Goal: Task Accomplishment & Management: Use online tool/utility

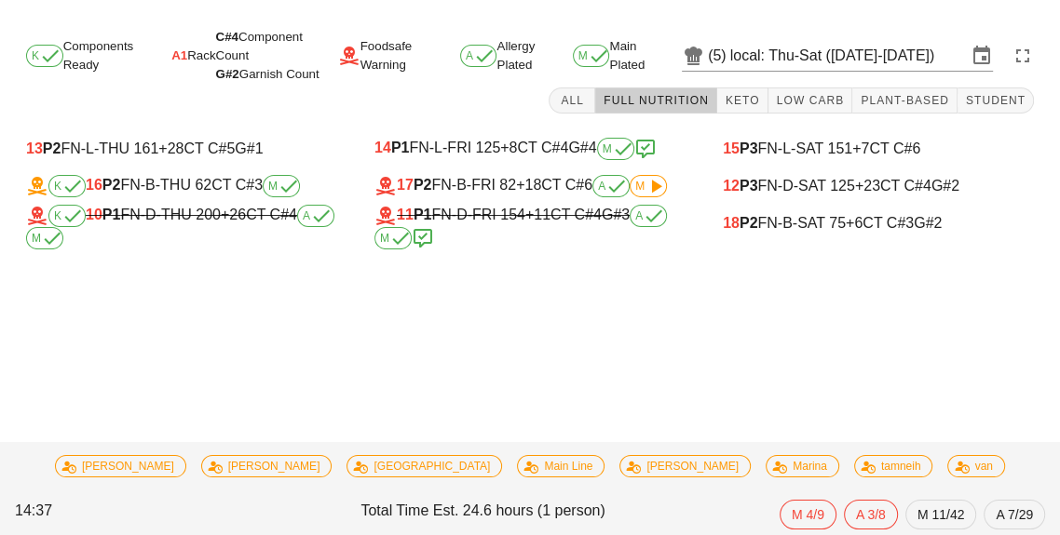
click at [642, 187] on span "M" at bounding box center [648, 186] width 26 height 11
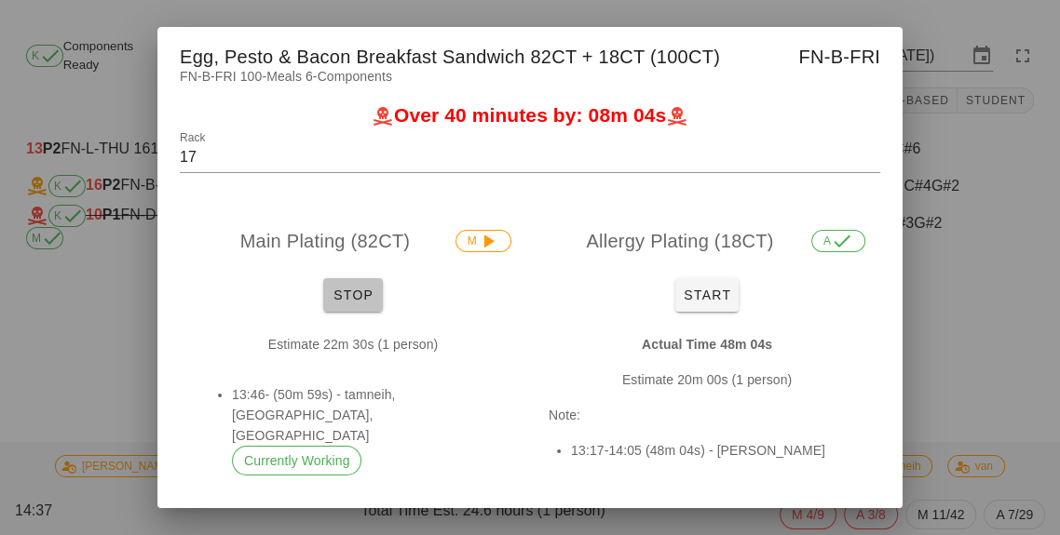
click at [354, 306] on button "Stop" at bounding box center [353, 295] width 60 height 34
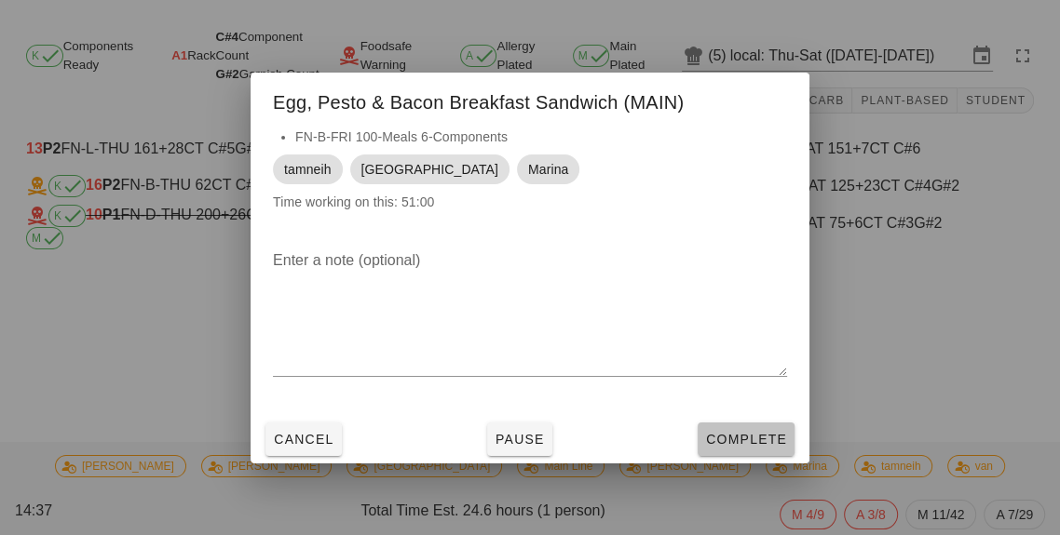
click at [738, 440] on span "Complete" at bounding box center [746, 439] width 82 height 15
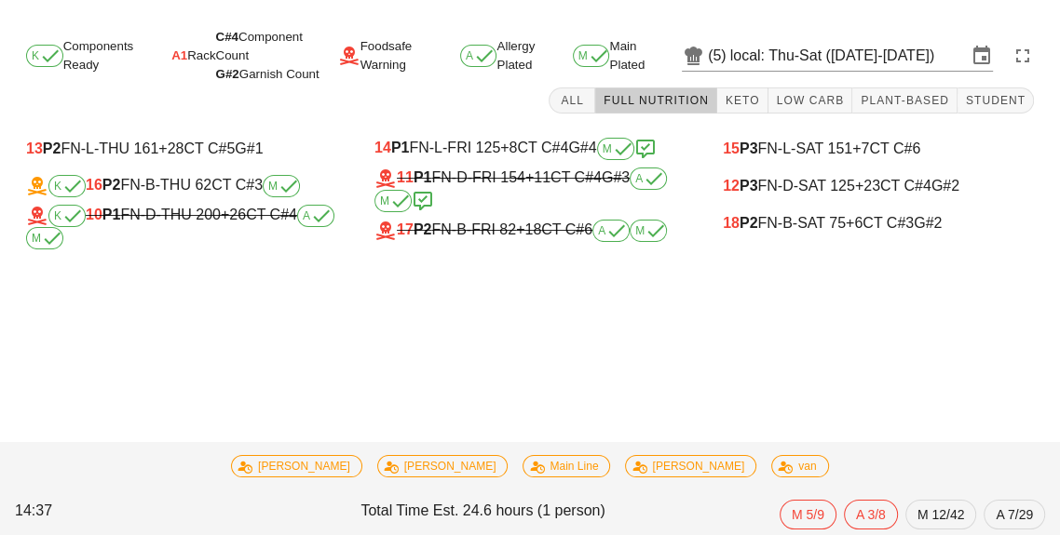
click at [786, 253] on div "15 P3 FN-L-SAT 151 +7 CT C#6 12 P3 FN-D-SAT 125 +23 CT C#4 G#2 18 P2 FN-B-SAT 7…" at bounding box center [878, 190] width 348 height 142
click at [819, 230] on div "18 P2 FN-B-SAT 75 +6 CT C#3 G#2" at bounding box center [878, 223] width 311 height 17
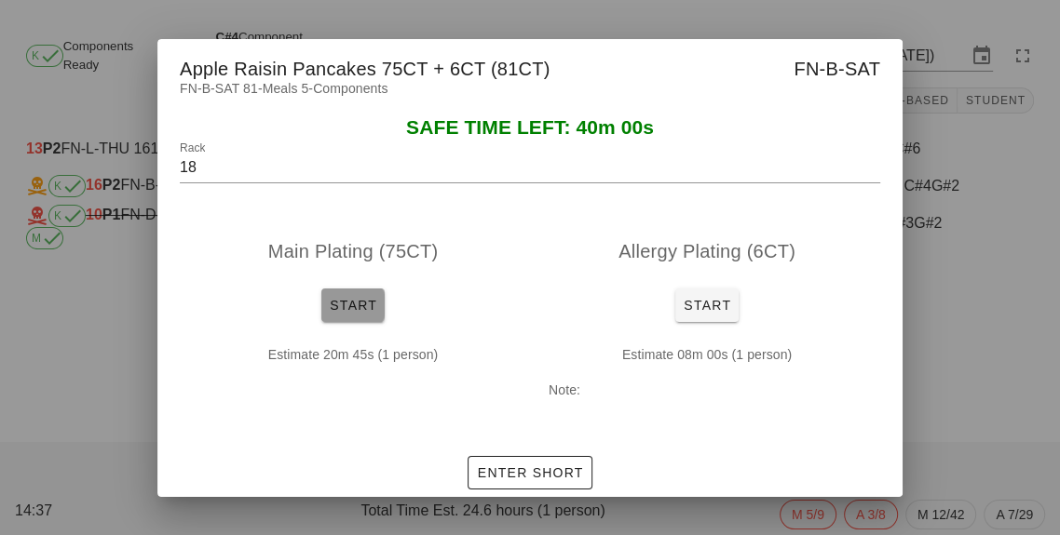
click at [366, 320] on button "Start" at bounding box center [352, 306] width 63 height 34
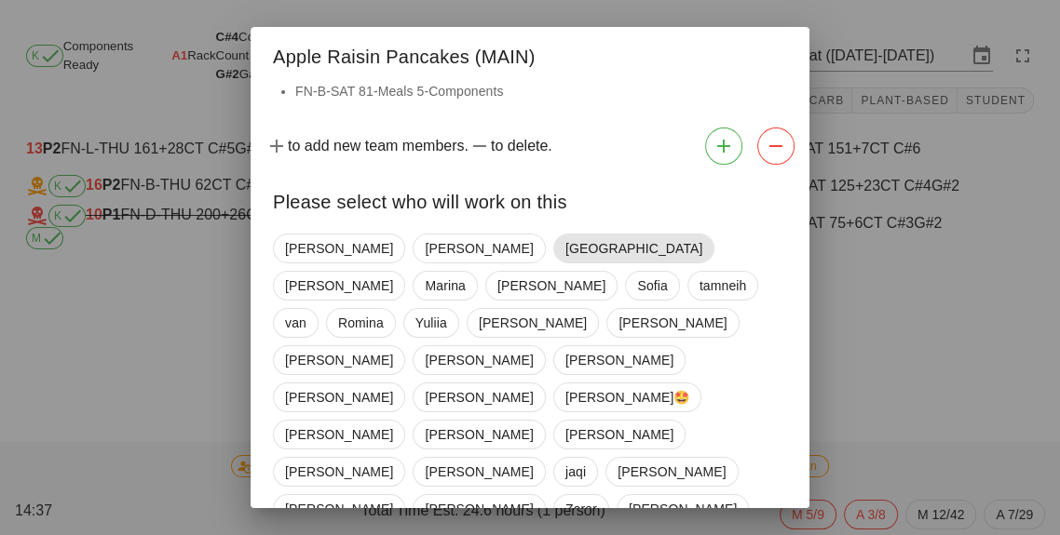
click at [565, 253] on span "[GEOGRAPHIC_DATA]" at bounding box center [633, 249] width 137 height 28
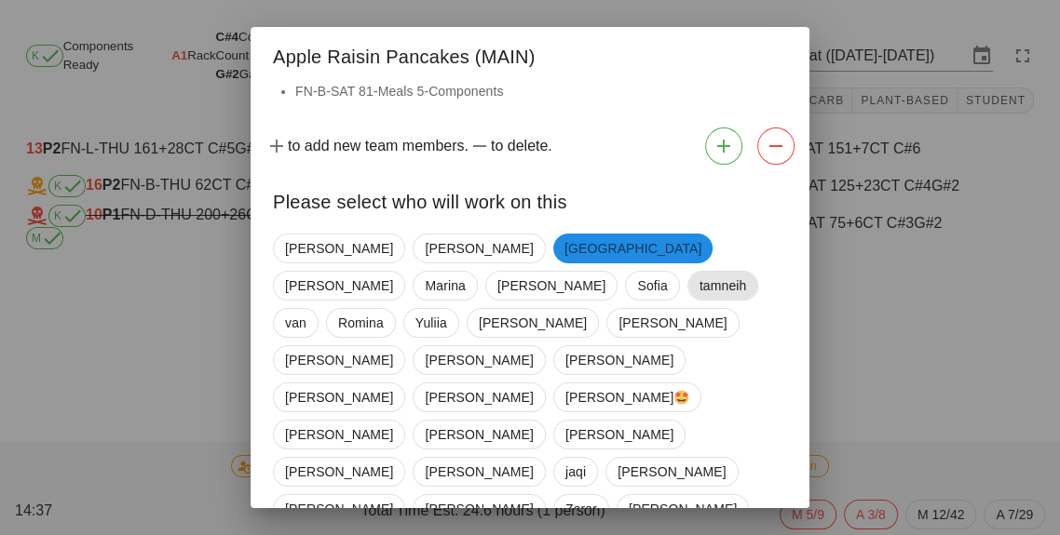
click at [699, 295] on span "tamneih" at bounding box center [722, 286] width 47 height 28
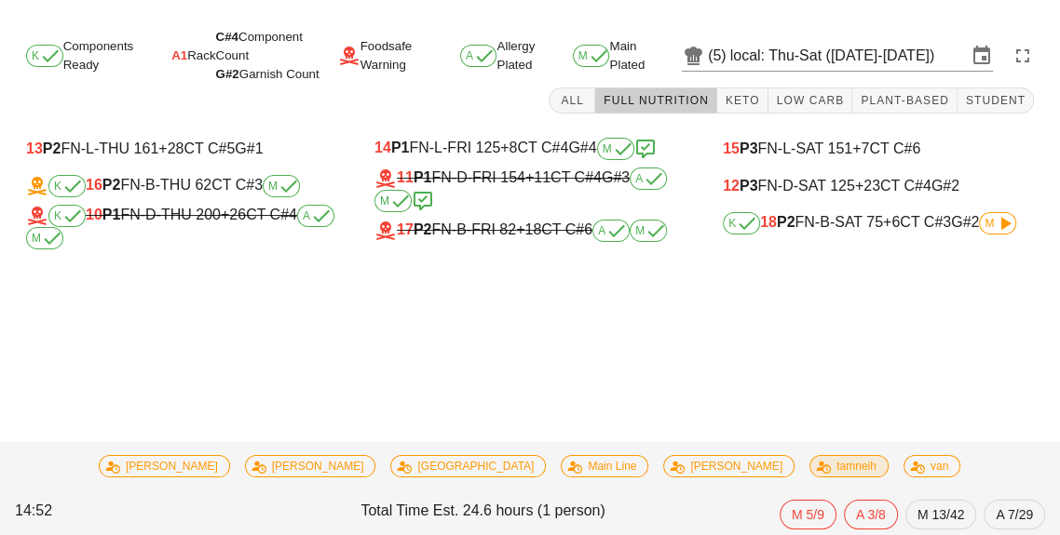
click at [822, 462] on span "tamneih" at bounding box center [849, 466] width 55 height 20
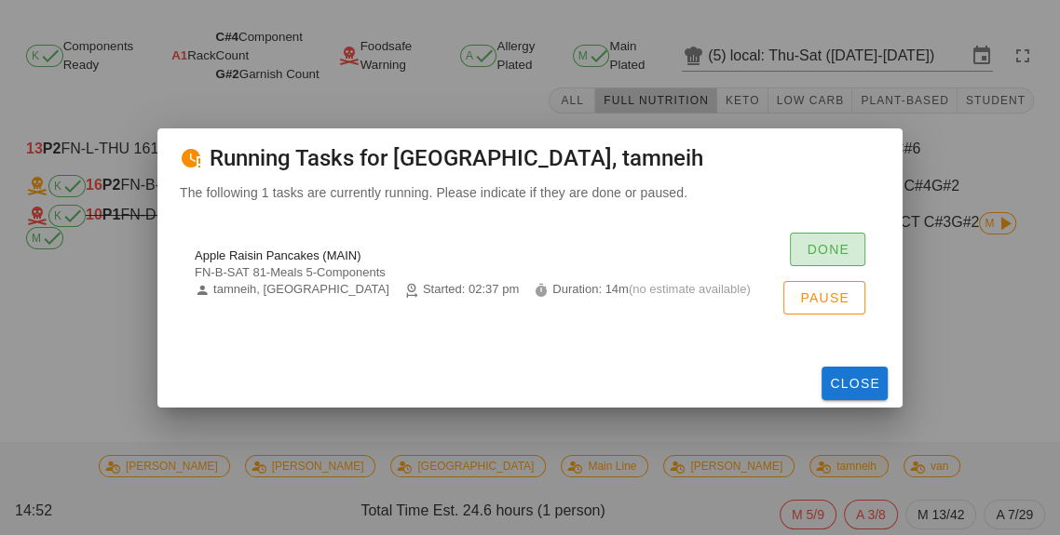
click at [827, 253] on span "Done" at bounding box center [828, 249] width 44 height 15
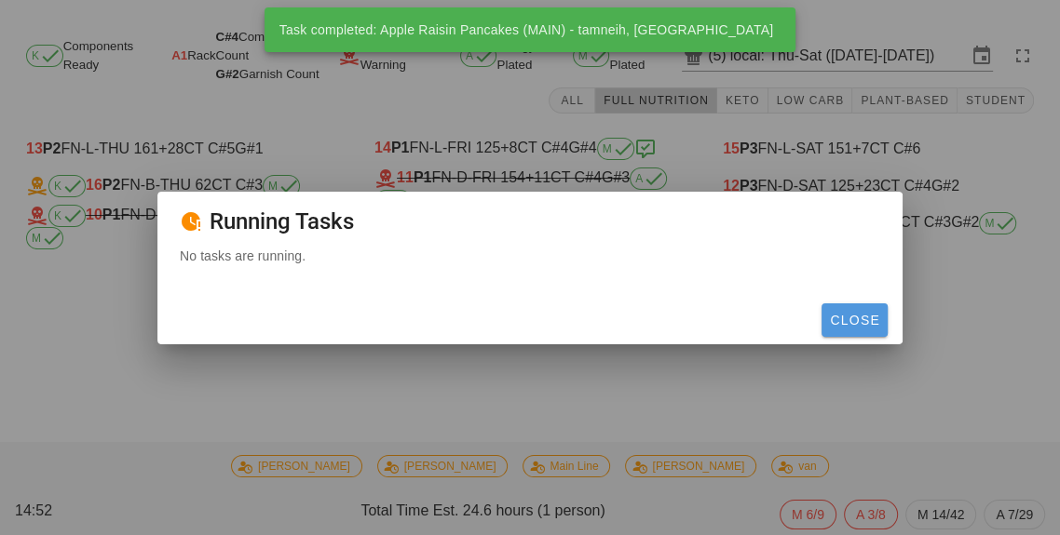
click at [868, 320] on span "Close" at bounding box center [854, 320] width 51 height 15
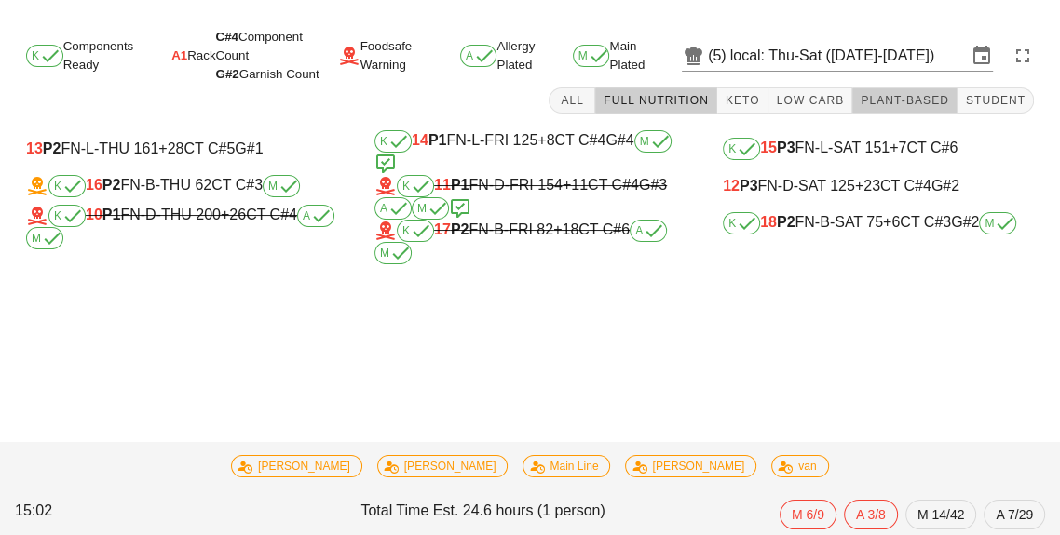
click at [906, 100] on span "Plant-Based" at bounding box center [904, 100] width 89 height 13
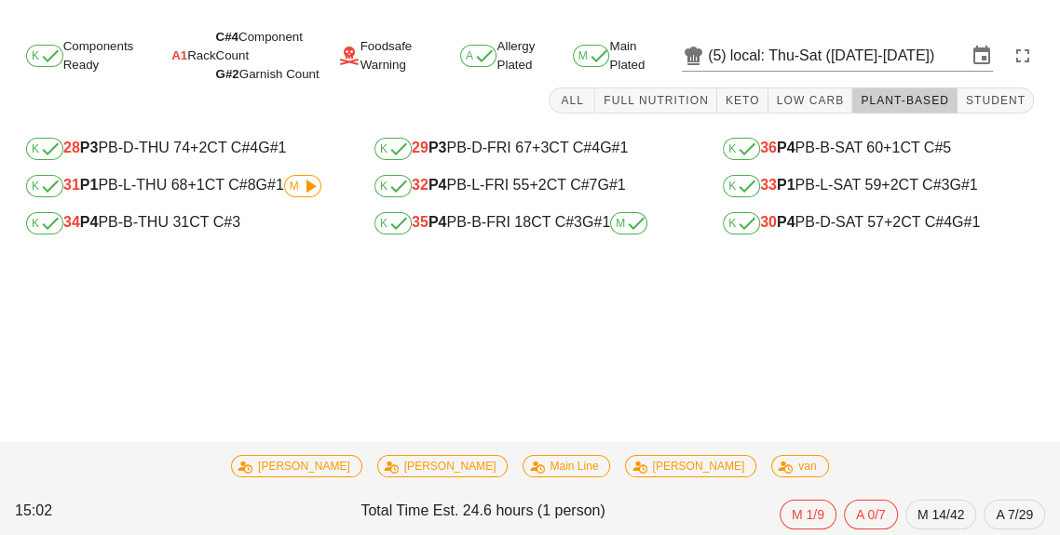
click at [169, 231] on div "K 34 P4 PB-B-THU 31 CT C#3" at bounding box center [181, 223] width 311 height 22
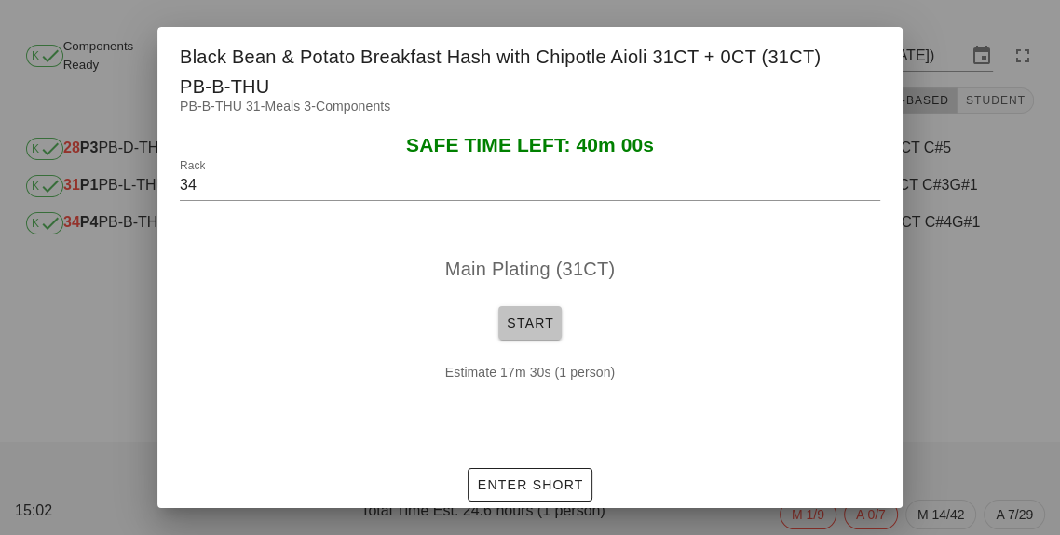
click at [515, 323] on span "Start" at bounding box center [530, 323] width 48 height 15
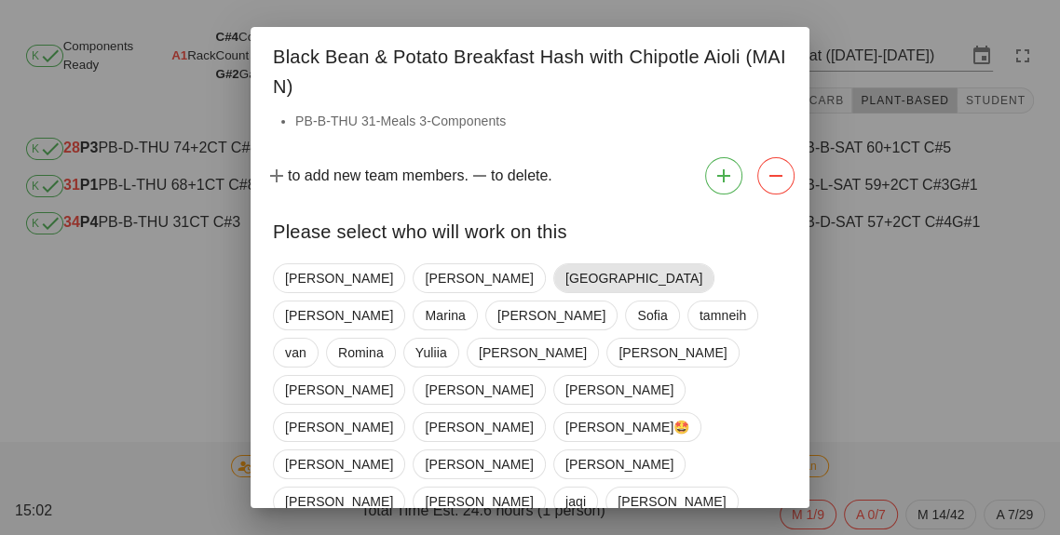
click at [565, 285] on span "[GEOGRAPHIC_DATA]" at bounding box center [633, 278] width 137 height 28
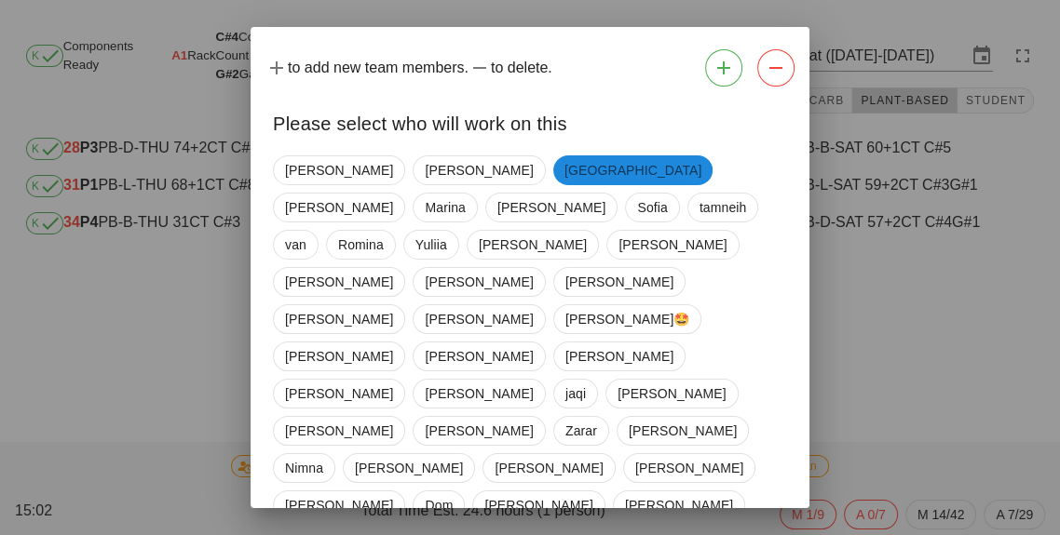
scroll to position [119, 0]
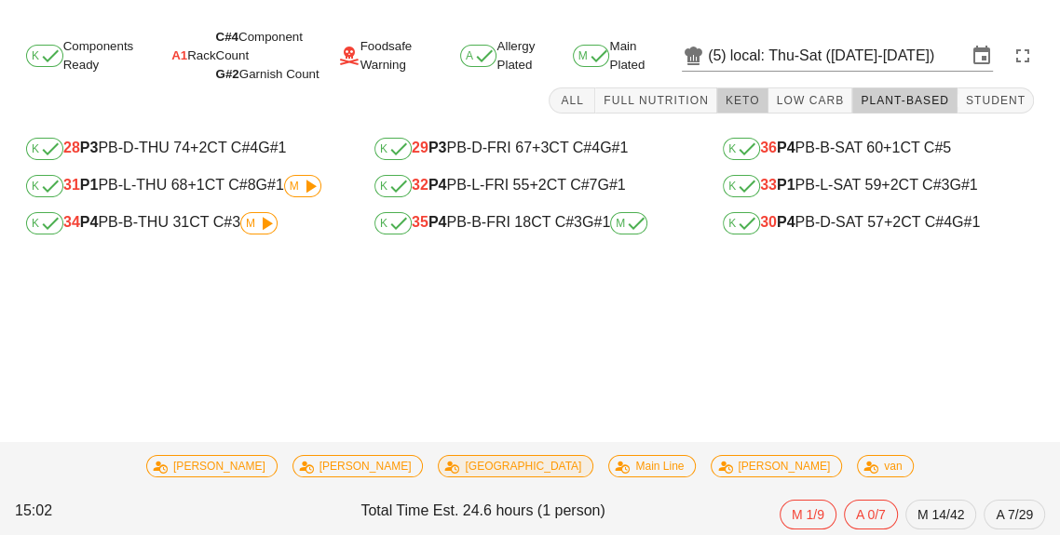
click at [745, 103] on span "Keto" at bounding box center [742, 100] width 35 height 13
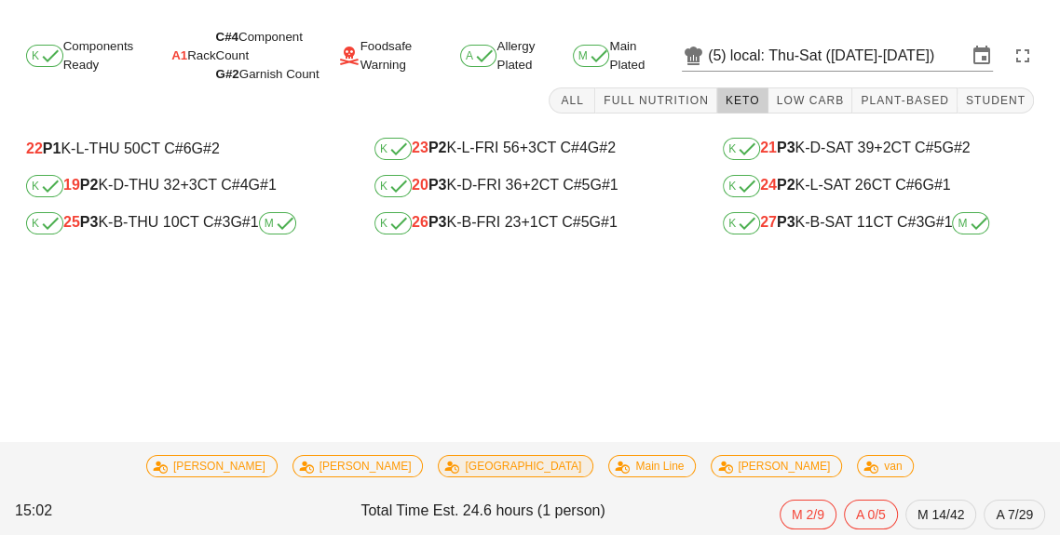
click at [477, 240] on div "K 26 P3 K-B-FRI 23 +1 CT C#5 G#1" at bounding box center [529, 223] width 341 height 37
click at [497, 222] on div "K 26 P3 K-B-FRI 23 +1 CT C#5 G#1" at bounding box center [529, 223] width 311 height 22
type input "26"
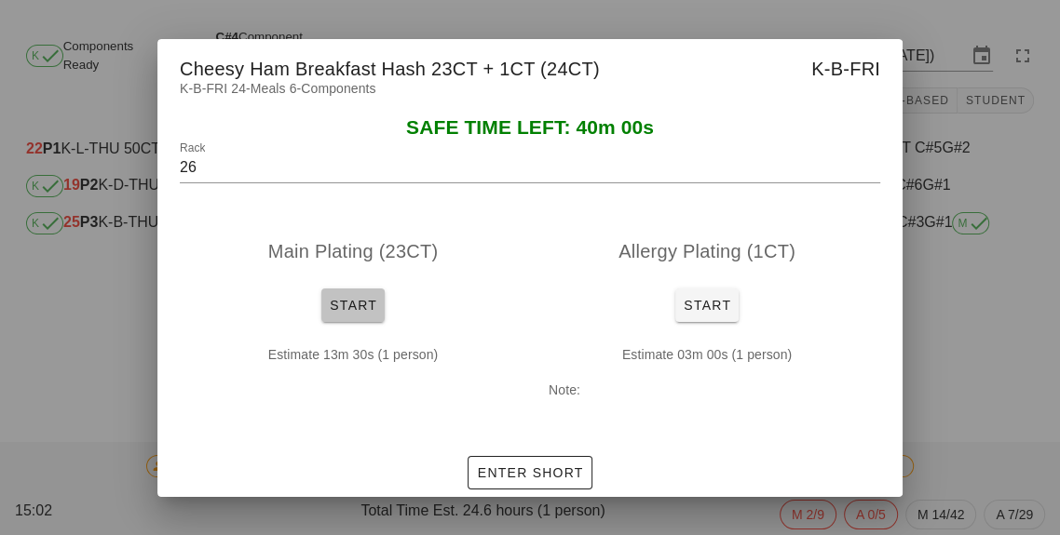
click at [347, 315] on button "Start" at bounding box center [352, 306] width 63 height 34
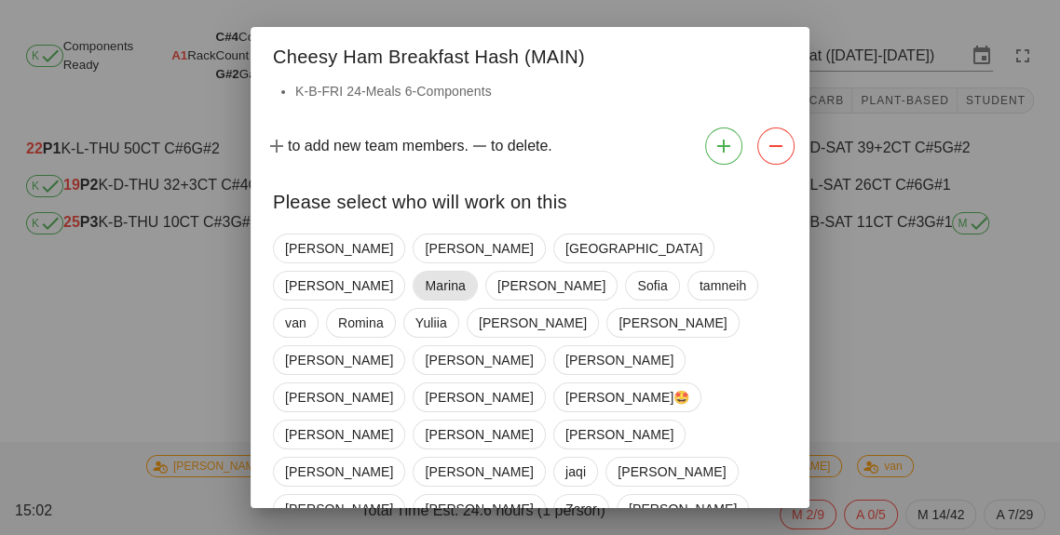
click at [465, 272] on span "Marina" at bounding box center [445, 286] width 40 height 28
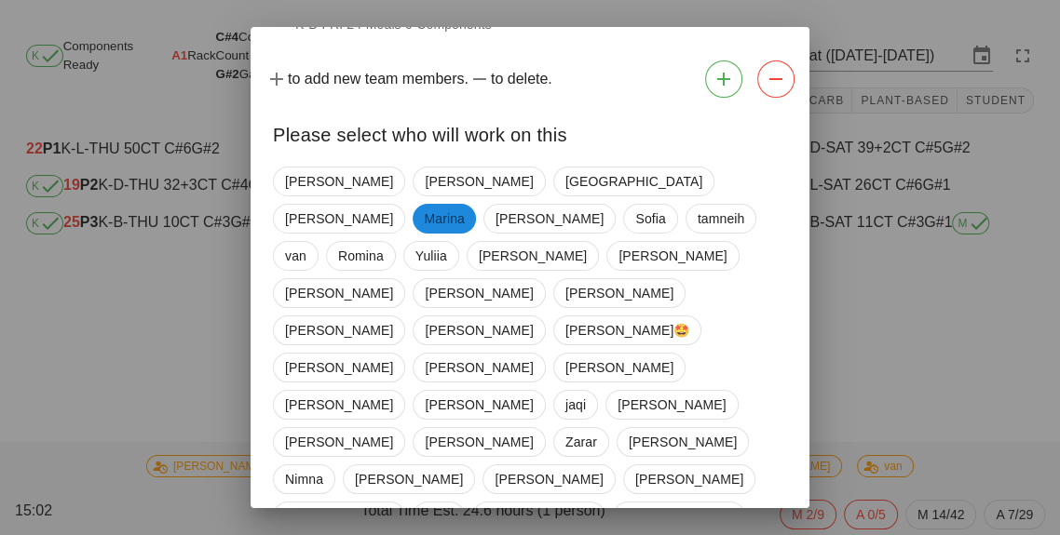
scroll to position [89, 0]
